Goal: Find contact information: Find contact information

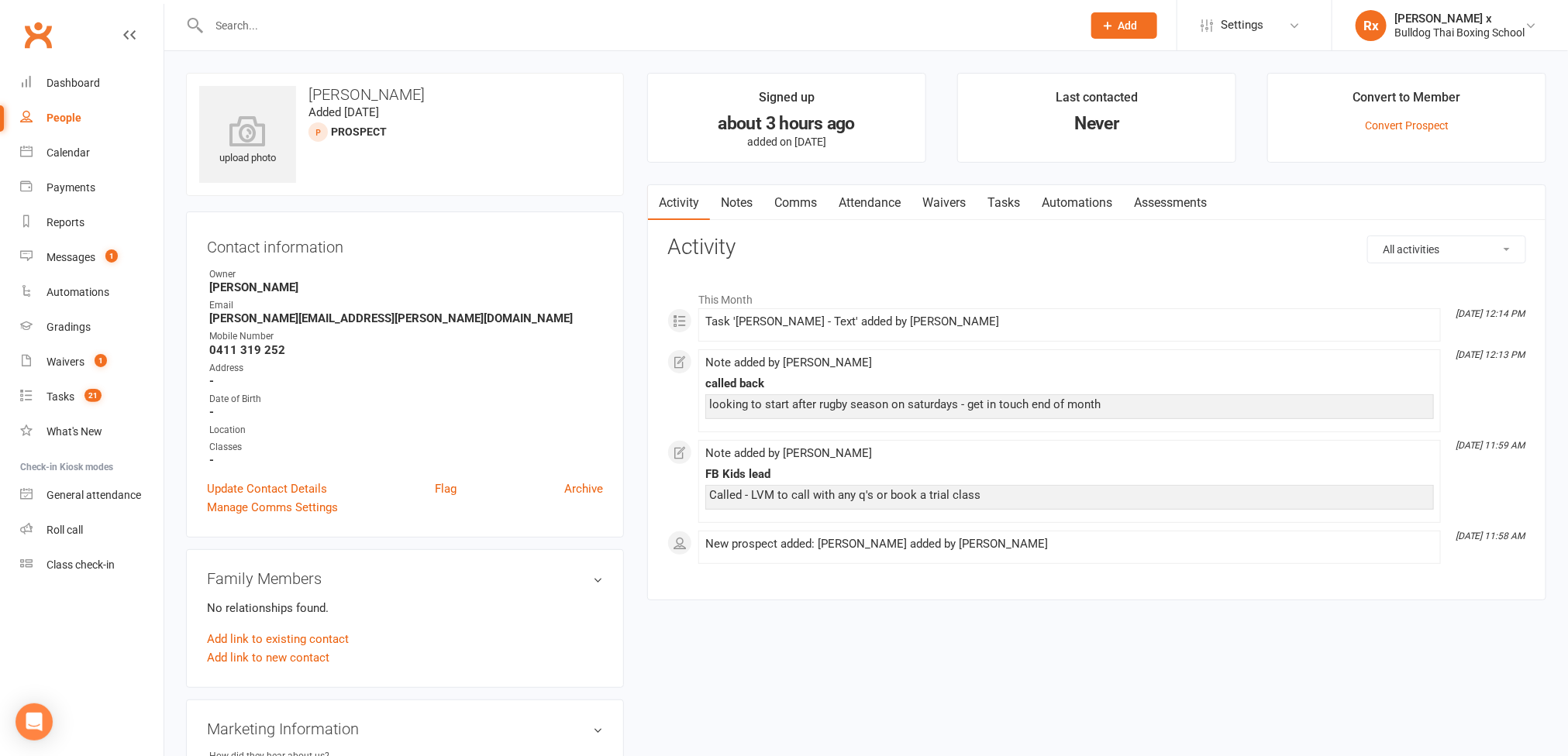
click at [270, 358] on strong "0411 319 252" at bounding box center [406, 350] width 394 height 14
copy strong "0411 319 252"
click at [310, 321] on strong "[PERSON_NAME][EMAIL_ADDRESS][PERSON_NAME][DOMAIN_NAME]" at bounding box center [406, 318] width 394 height 14
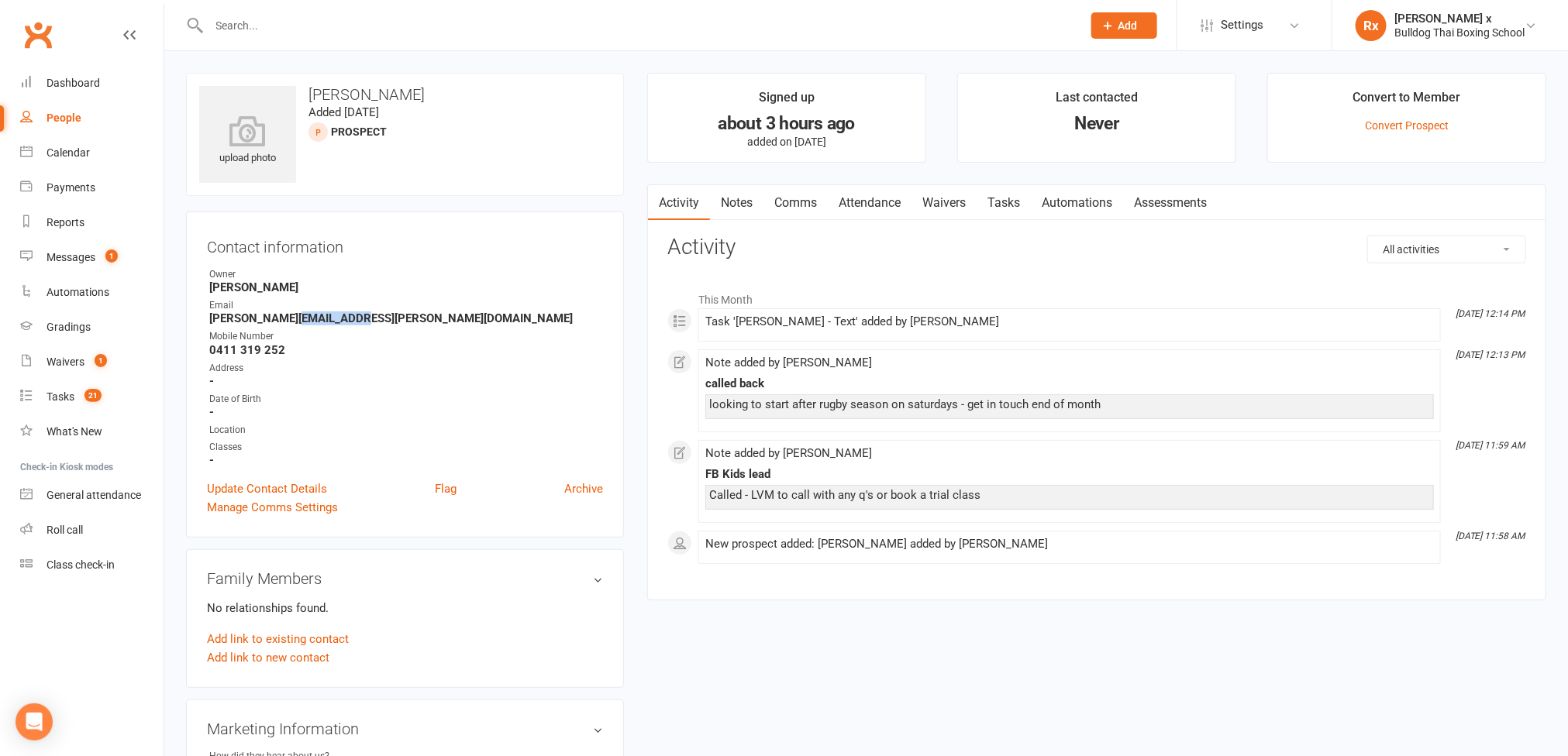
click at [310, 321] on strong "[PERSON_NAME][EMAIL_ADDRESS][PERSON_NAME][DOMAIN_NAME]" at bounding box center [406, 318] width 394 height 14
copy strong "[PERSON_NAME][EMAIL_ADDRESS][PERSON_NAME][DOMAIN_NAME]"
drag, startPoint x: 309, startPoint y: 90, endPoint x: 382, endPoint y: 88, distance: 73.0
click at [422, 91] on h3 "[PERSON_NAME]" at bounding box center [405, 94] width 411 height 17
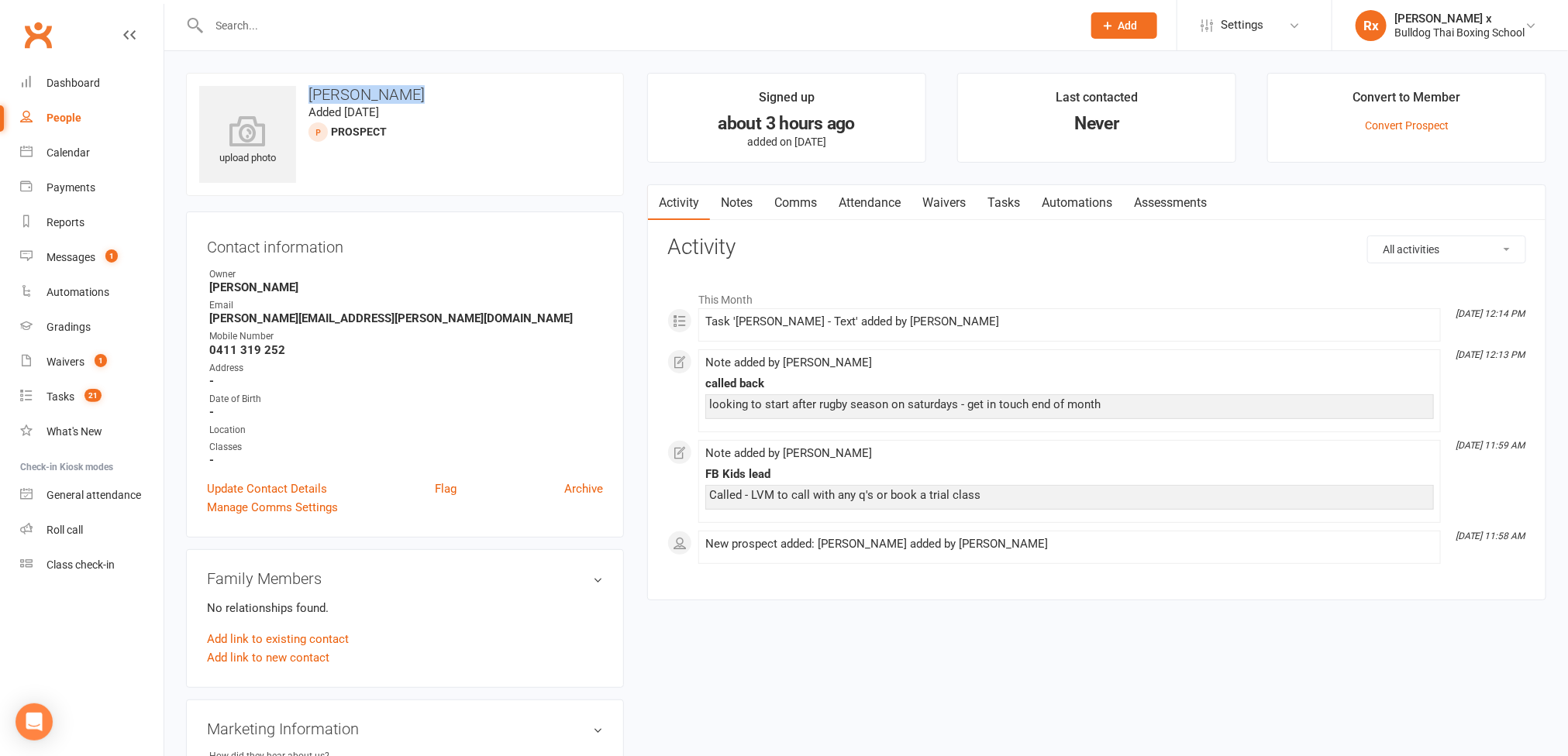
copy h3 "[PERSON_NAME]"
click at [274, 321] on strong "[PERSON_NAME][EMAIL_ADDRESS][PERSON_NAME][DOMAIN_NAME]" at bounding box center [406, 318] width 394 height 14
copy strong "[PERSON_NAME][EMAIL_ADDRESS][PERSON_NAME][DOMAIN_NAME]"
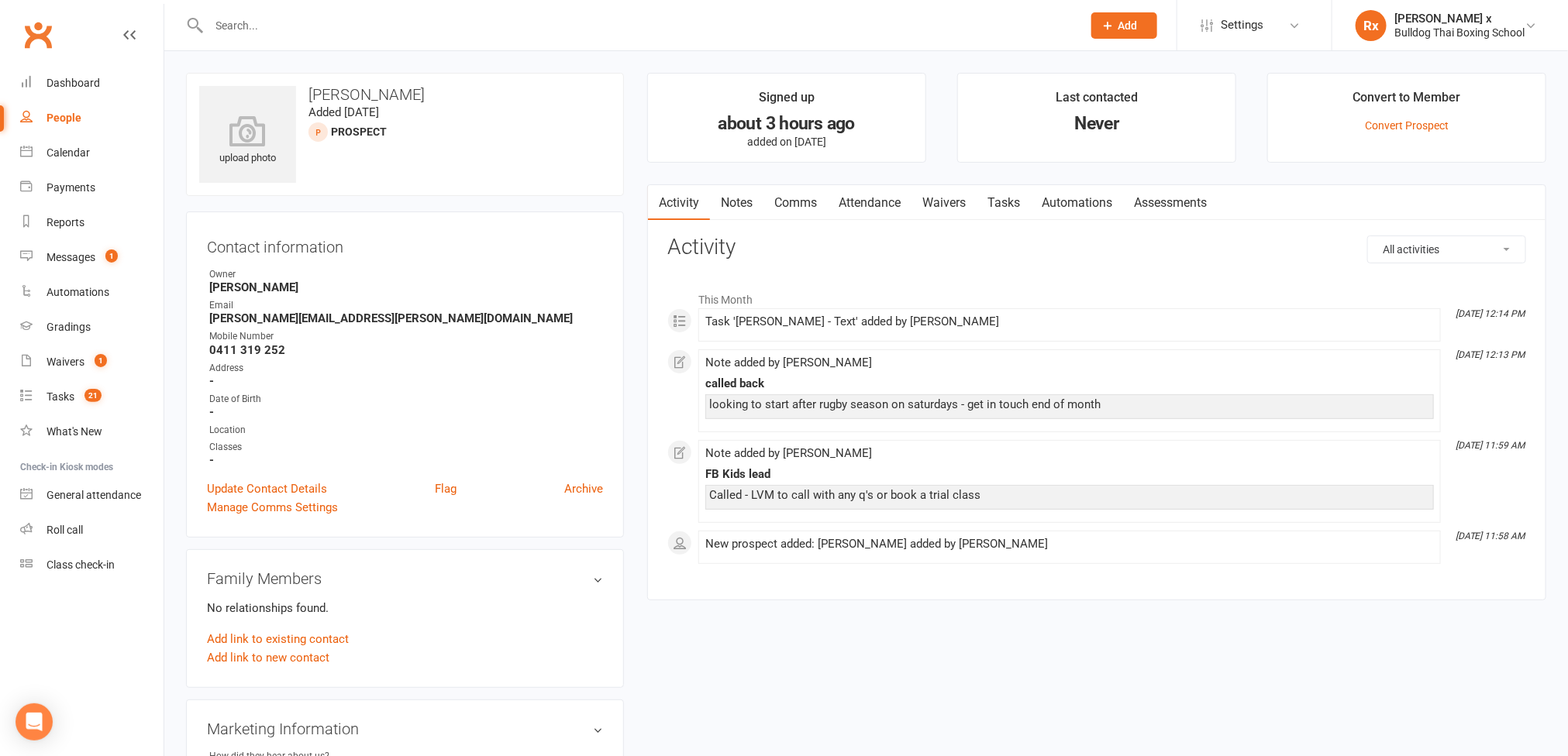
click at [270, 356] on strong "0411 319 252" at bounding box center [406, 350] width 394 height 14
copy strong "0411 319 252"
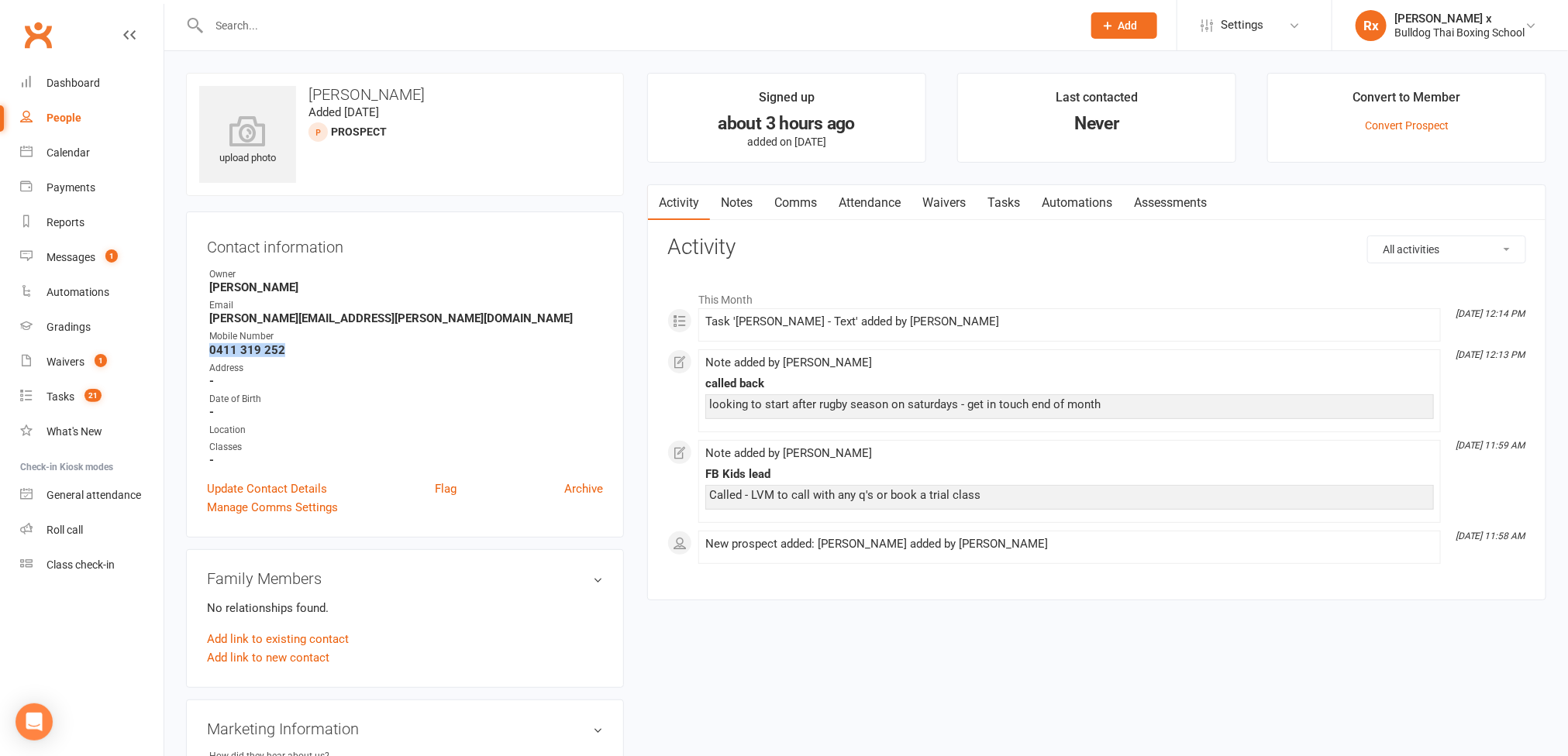
click at [67, 114] on div "People" at bounding box center [64, 117] width 35 height 12
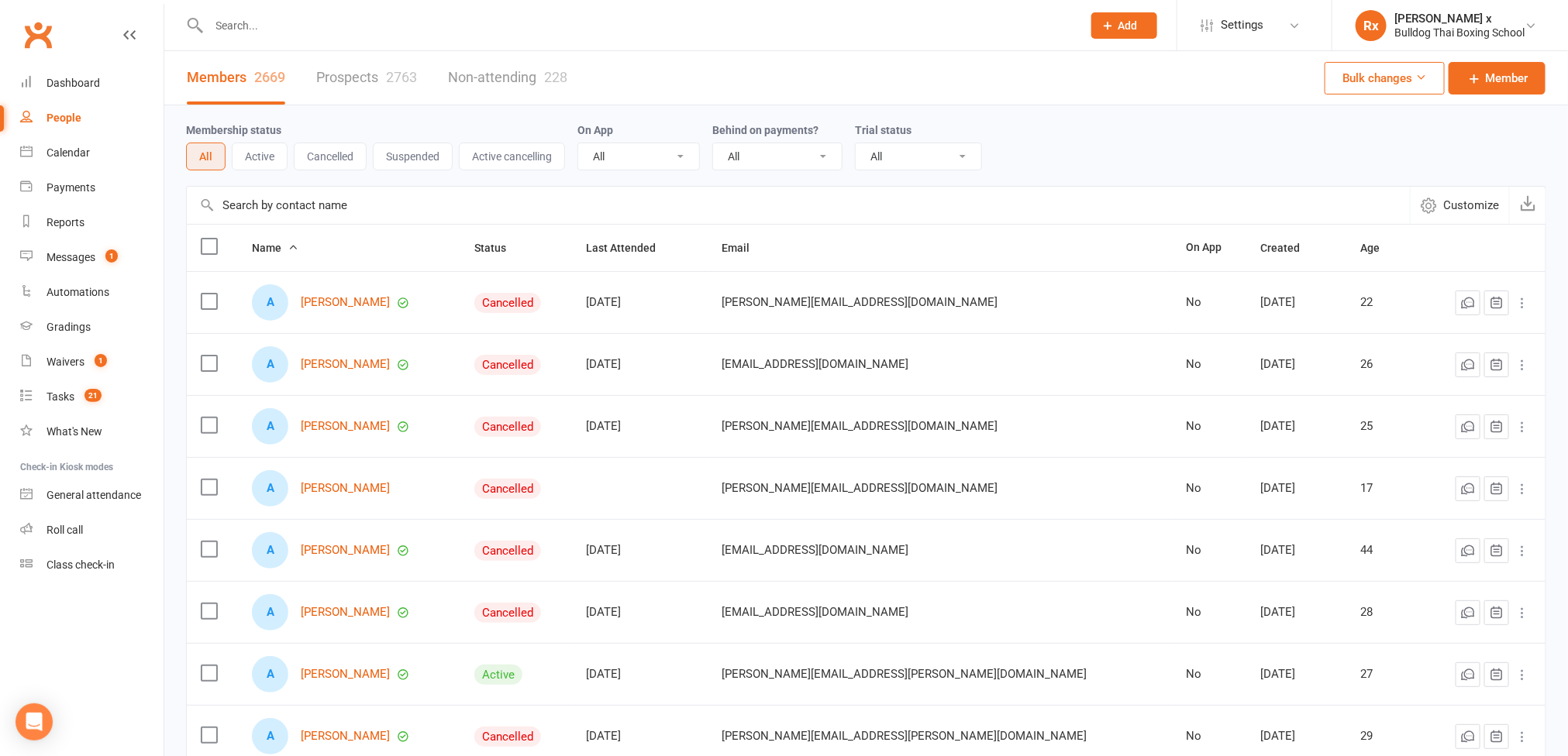
click at [326, 70] on link "Prospects 2763" at bounding box center [366, 78] width 101 height 54
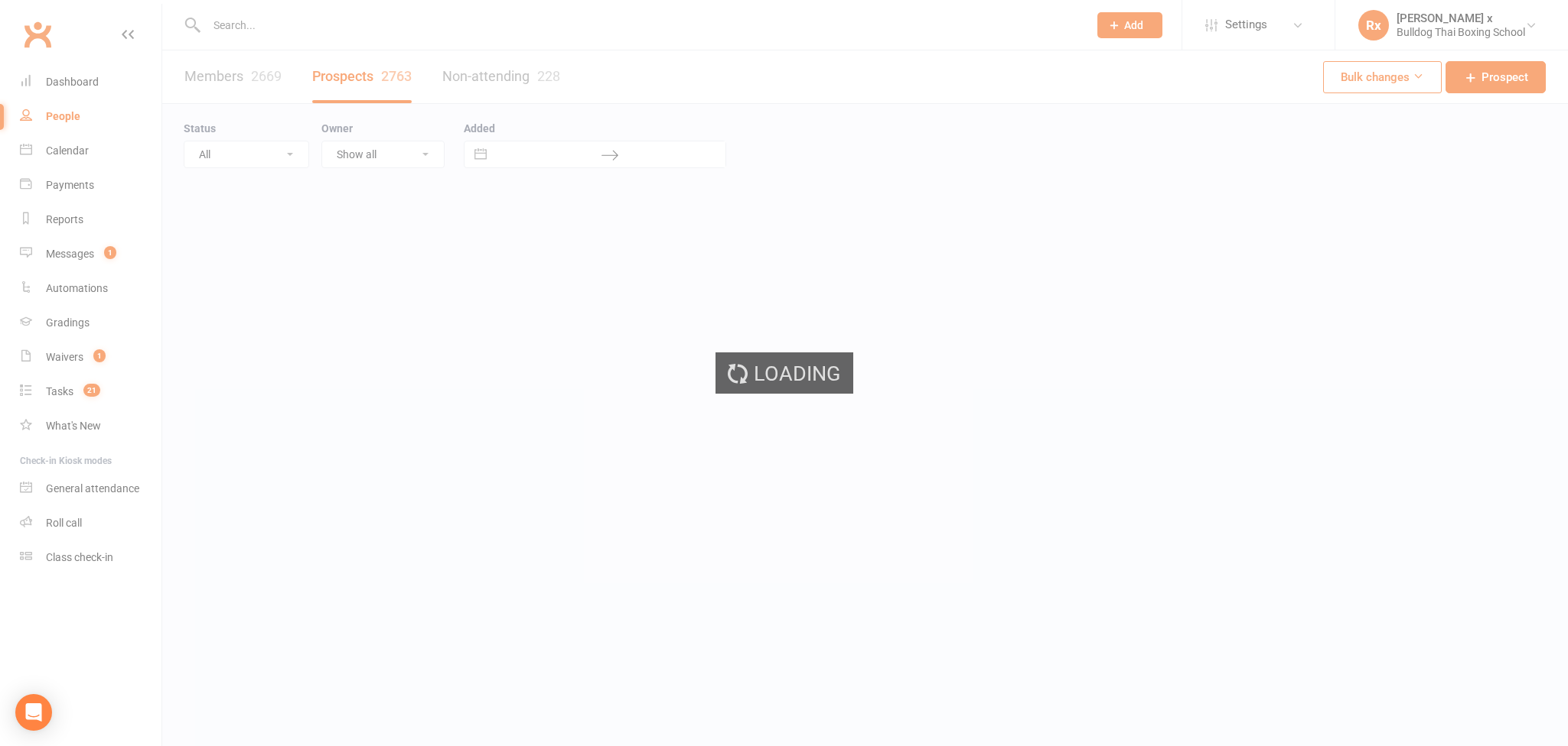
select select "100"
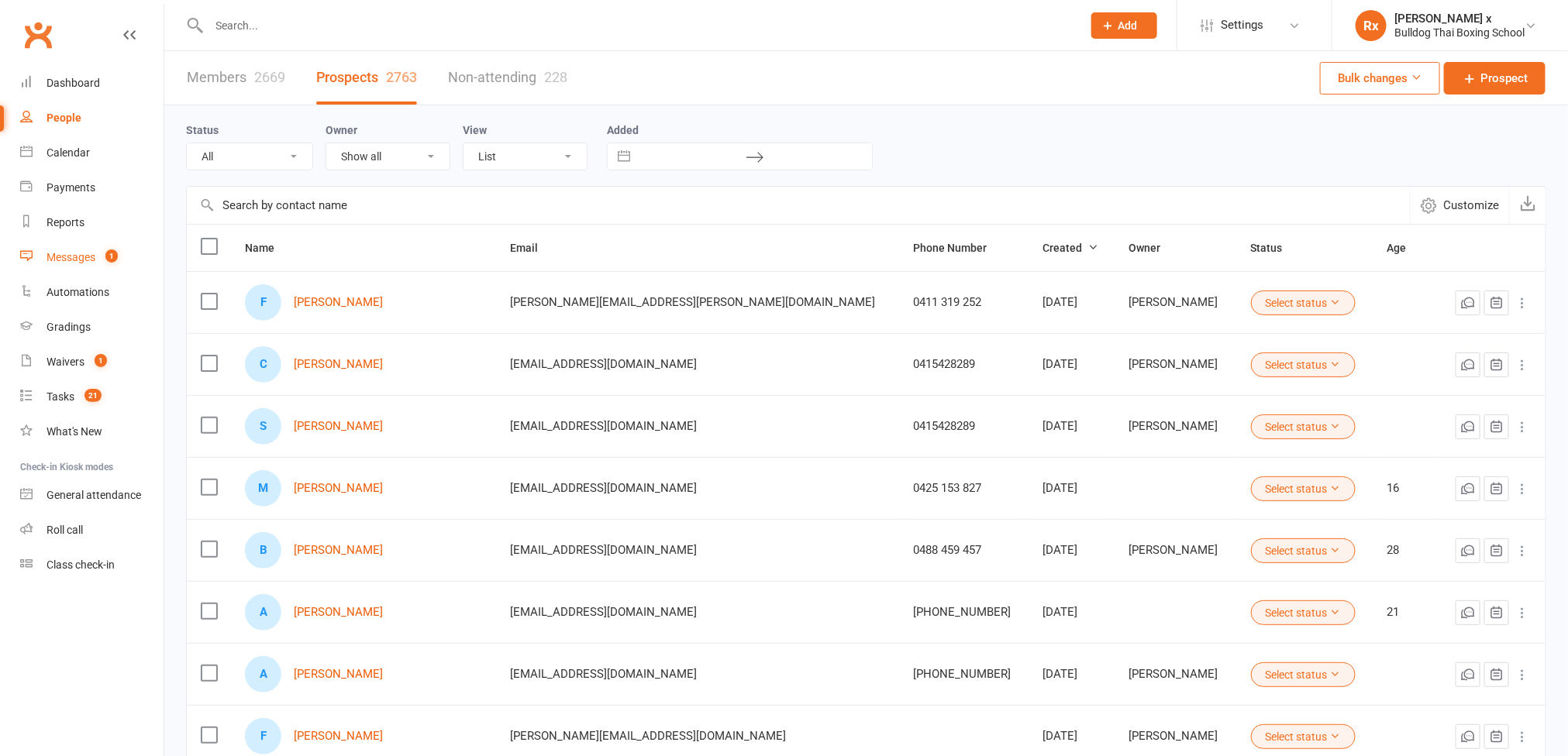
click at [67, 260] on div "Messages" at bounding box center [70, 257] width 49 height 12
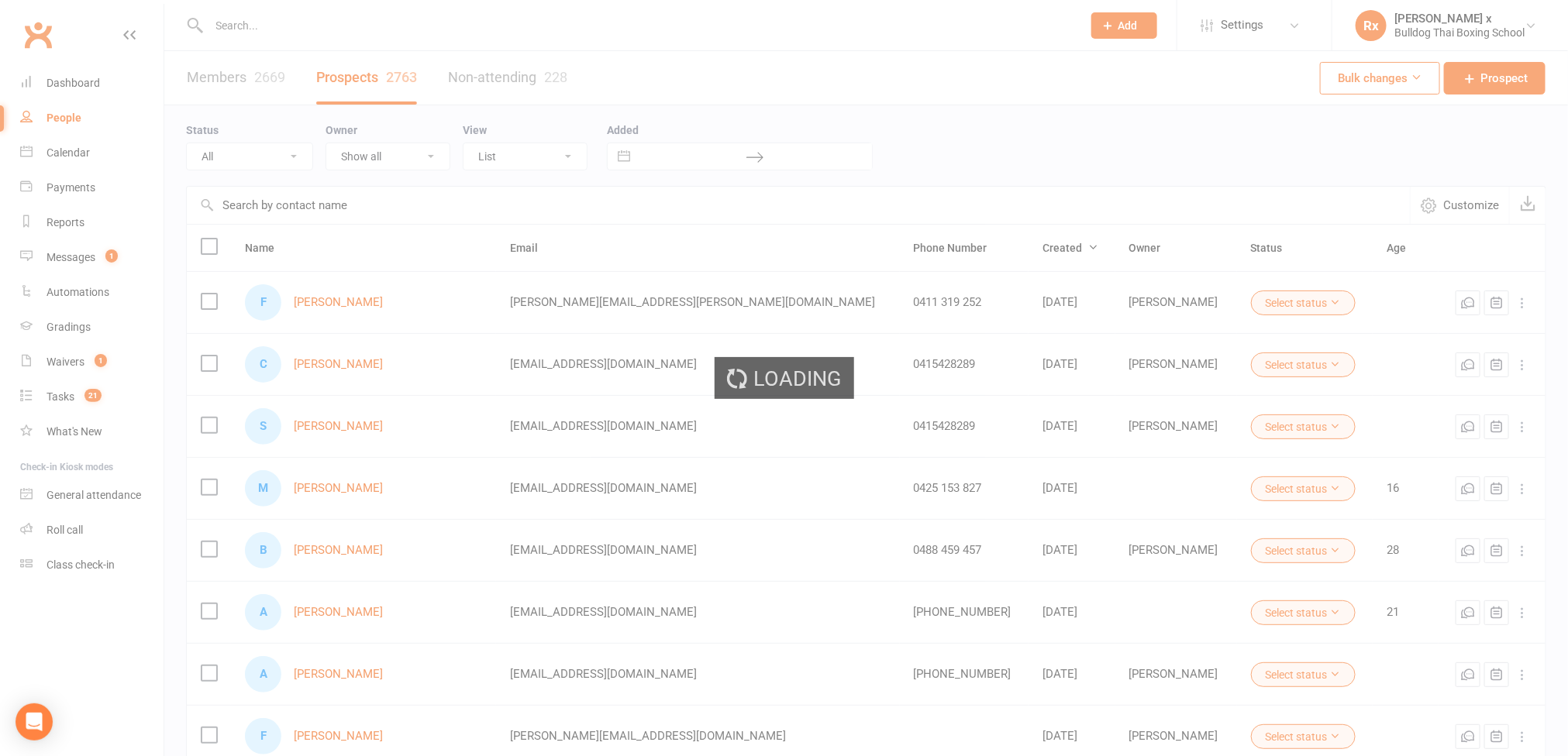
click at [331, 29] on div "Loading" at bounding box center [784, 378] width 1568 height 756
